Goal: Learn about a topic

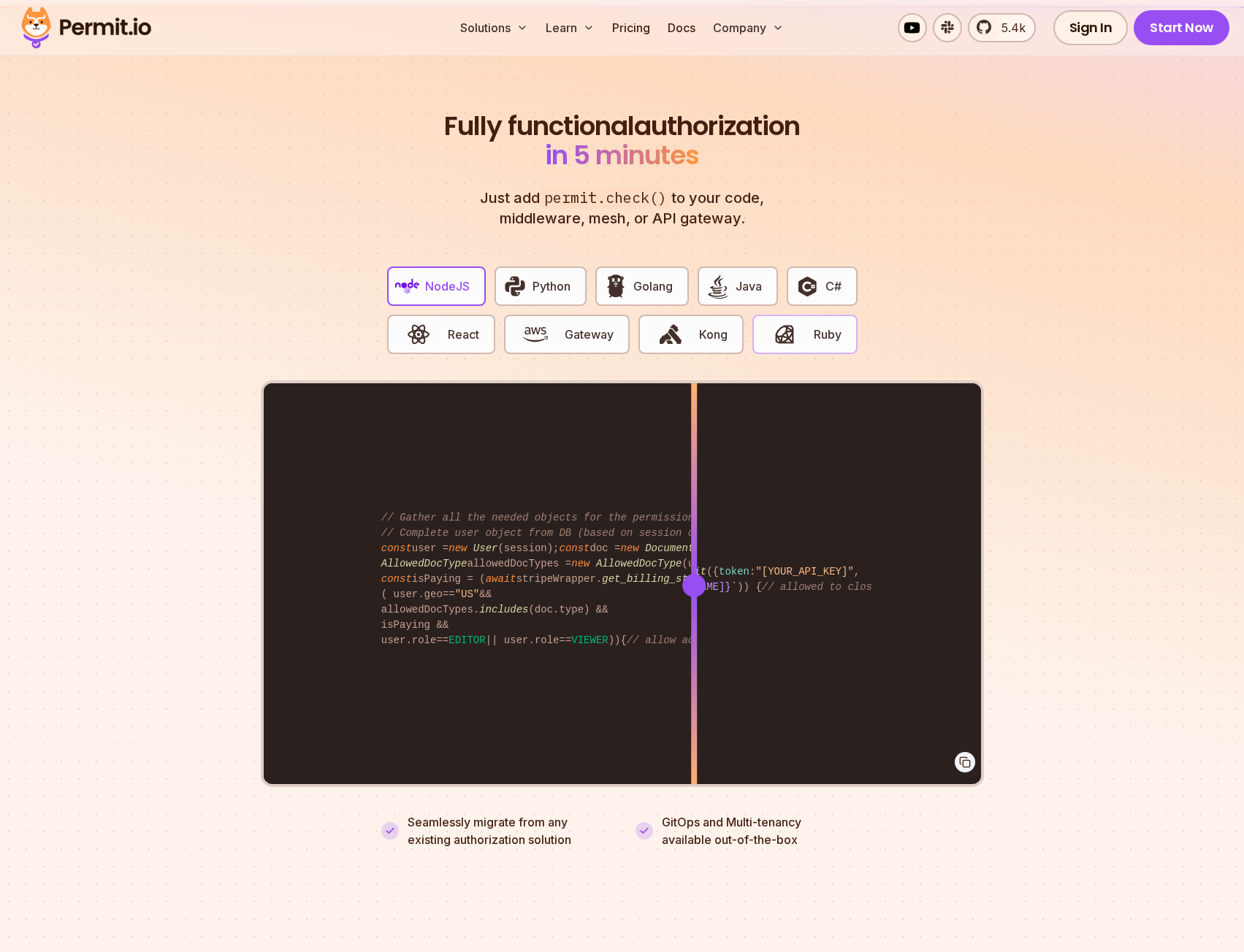
scroll to position [2701, 0]
click at [547, 278] on span "Python" at bounding box center [551, 286] width 38 height 18
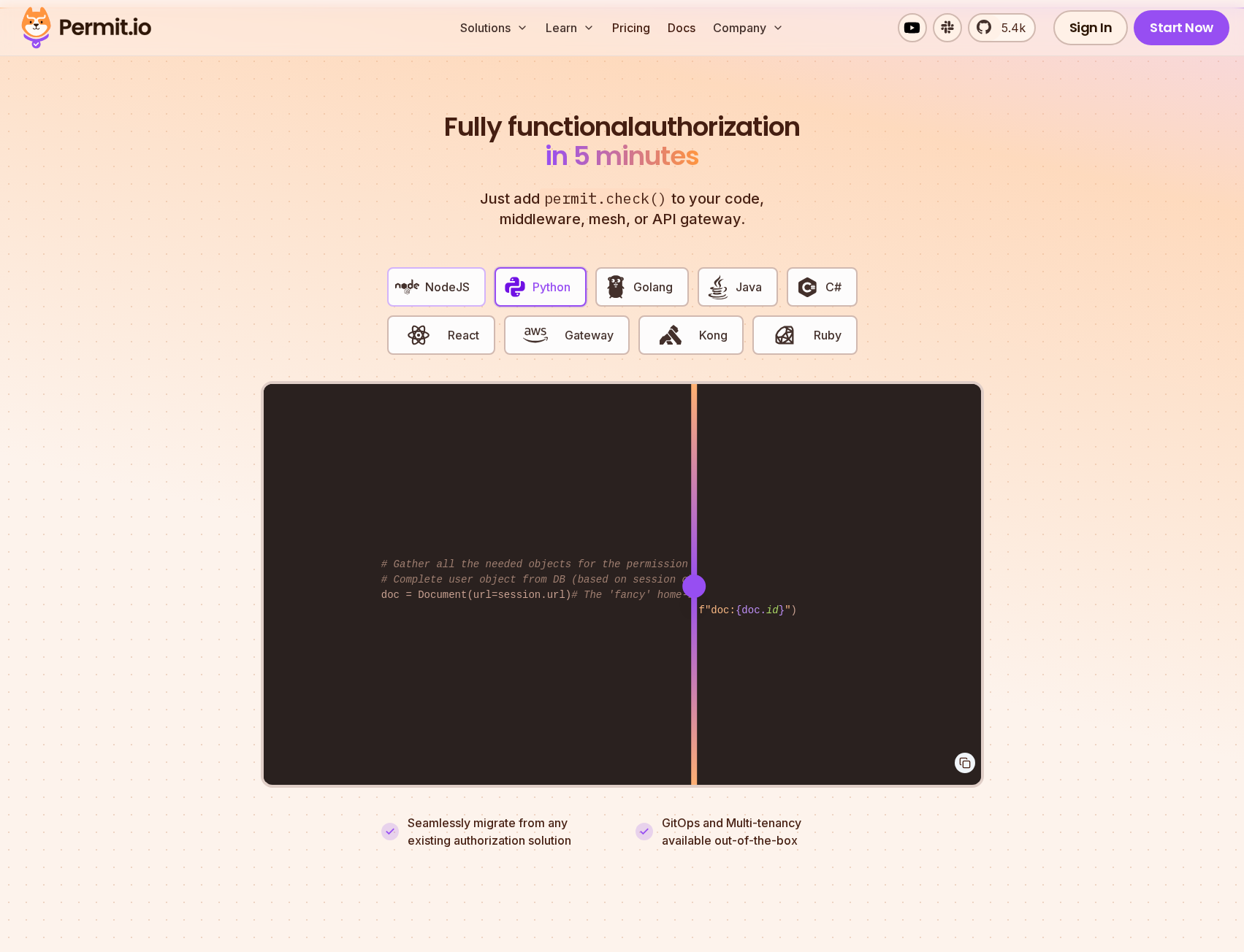
click at [447, 278] on span "NodeJS" at bounding box center [447, 286] width 45 height 18
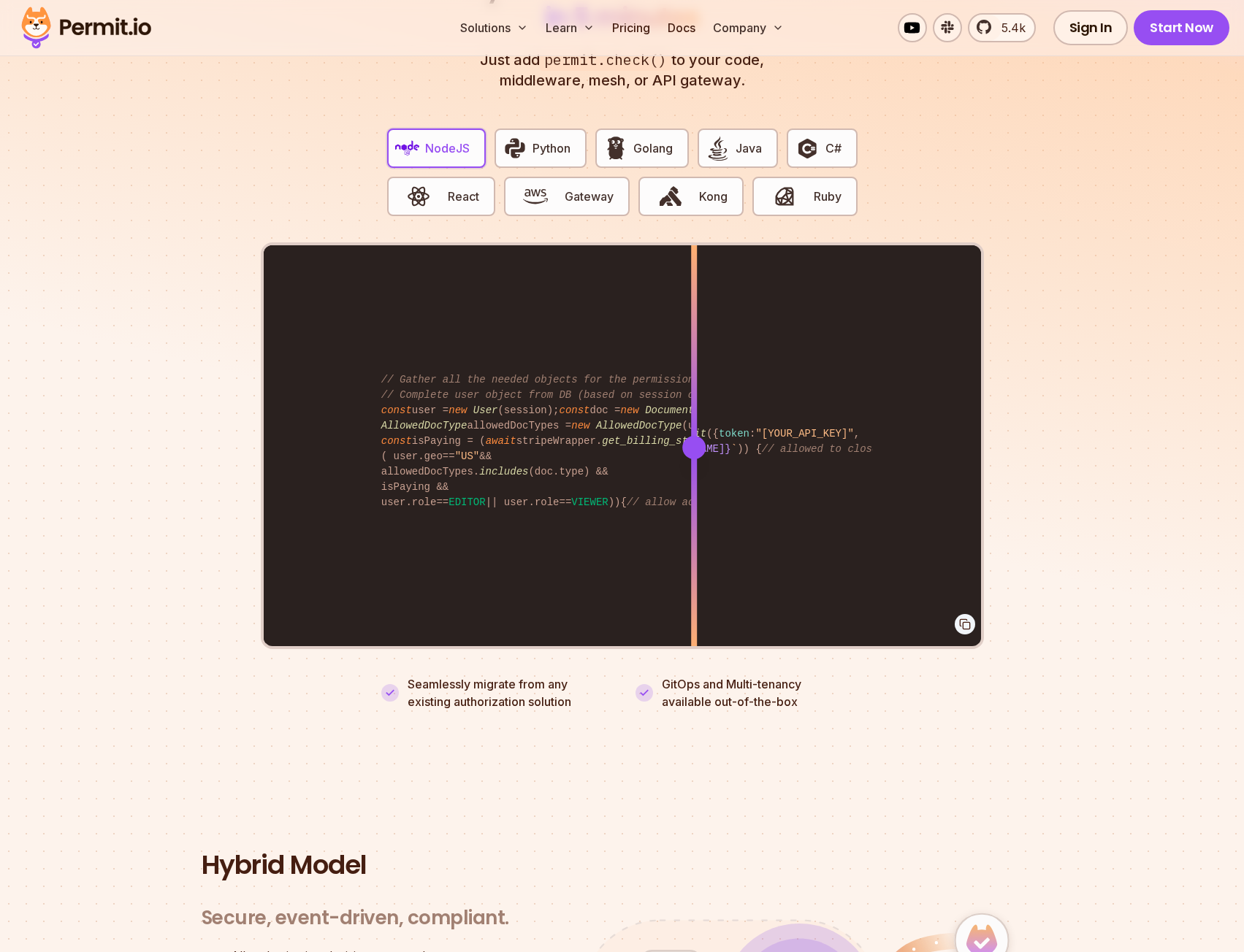
scroll to position [2847, 0]
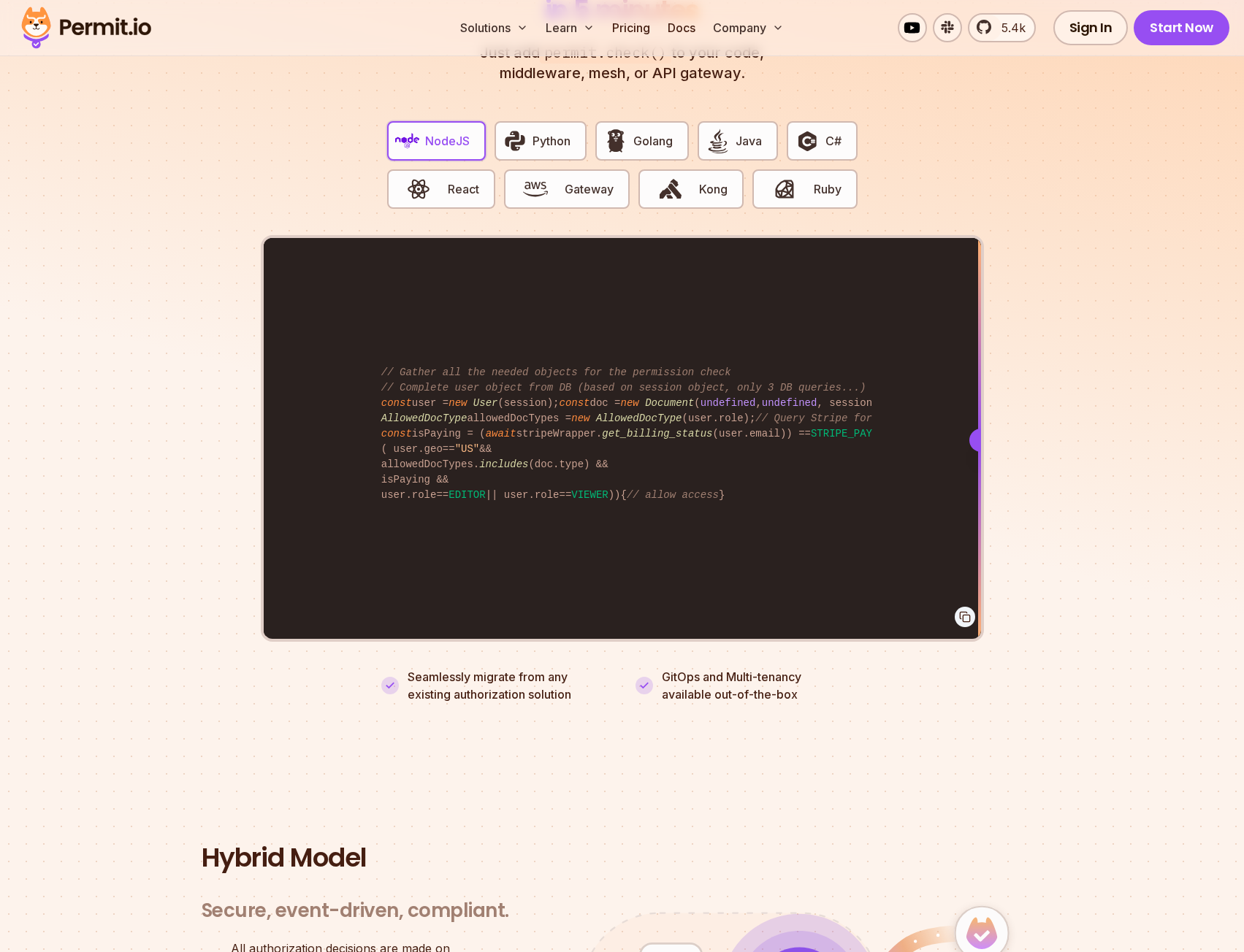
drag, startPoint x: 690, startPoint y: 422, endPoint x: 1030, endPoint y: 497, distance: 348.2
click at [1030, 497] on section "Fully functional authorization in 5 minutes Just add permit.check() to your cod…" at bounding box center [622, 317] width 1244 height 911
drag, startPoint x: 975, startPoint y: 421, endPoint x: 1191, endPoint y: 495, distance: 228.3
click at [1191, 495] on section "Fully functional authorization in 5 minutes Just add permit.check() to your cod…" at bounding box center [622, 317] width 1244 height 911
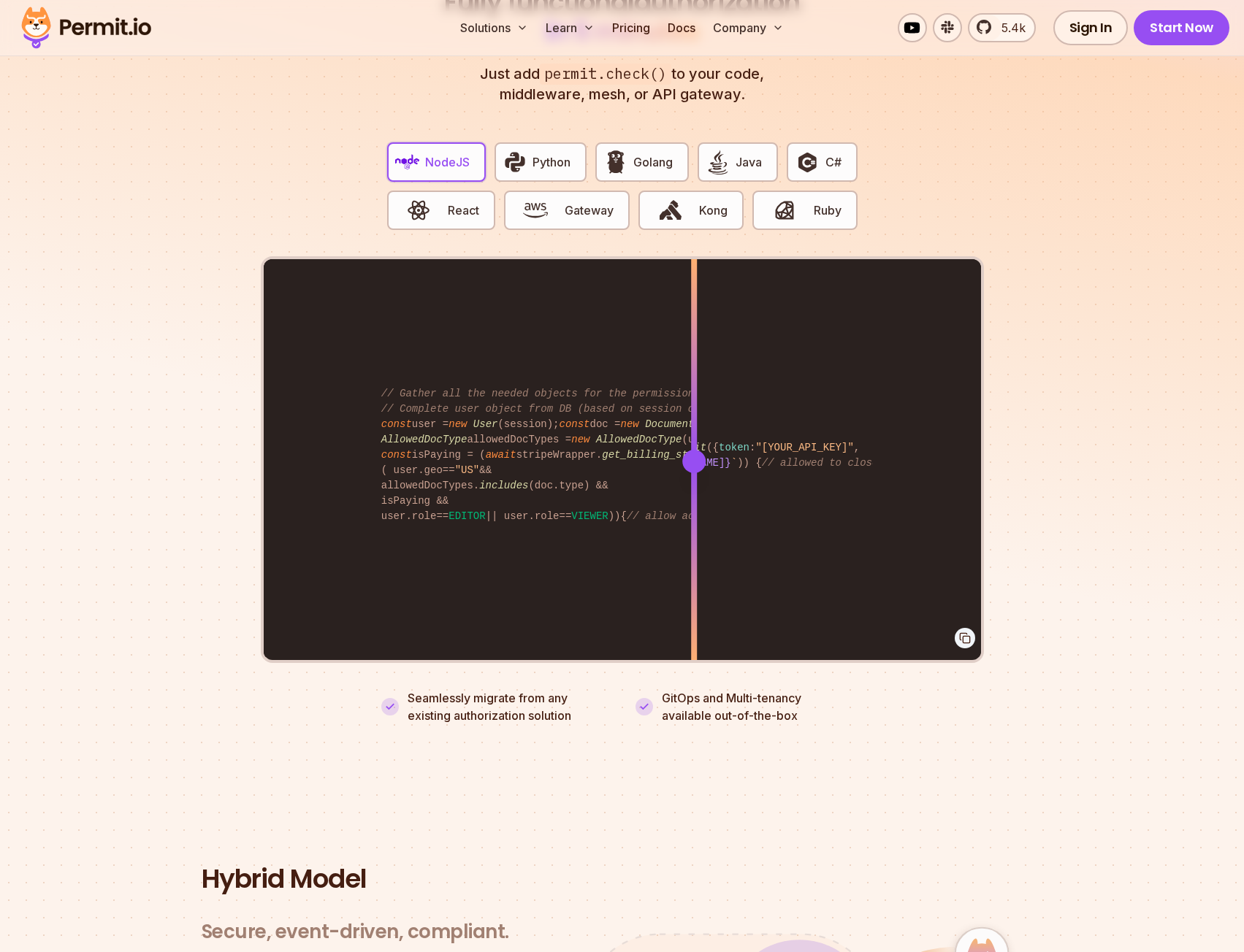
scroll to position [2774, 0]
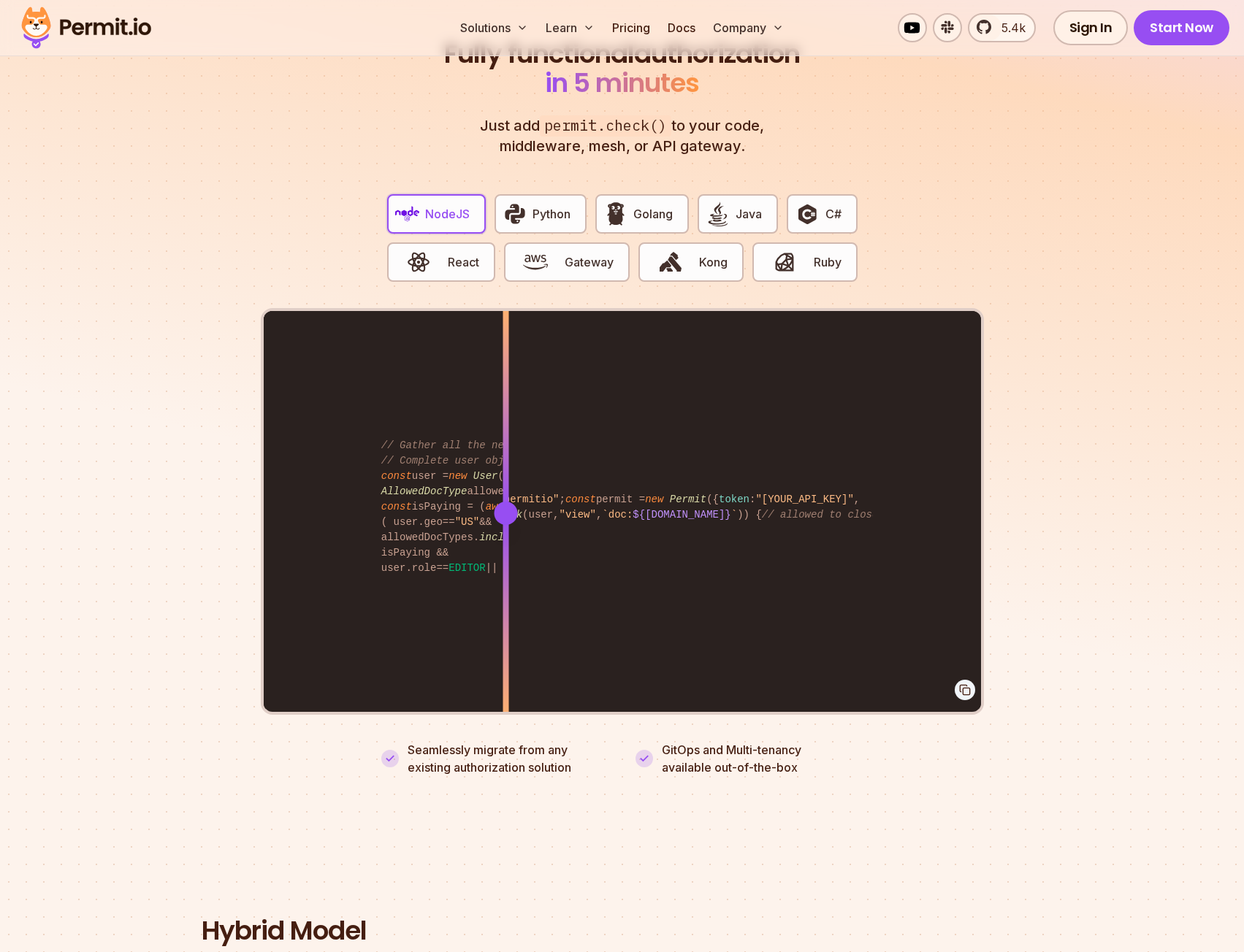
drag, startPoint x: 695, startPoint y: 497, endPoint x: 484, endPoint y: 504, distance: 211.1
click at [504, 532] on div at bounding box center [505, 512] width 6 height 403
